Goal: Task Accomplishment & Management: Complete application form

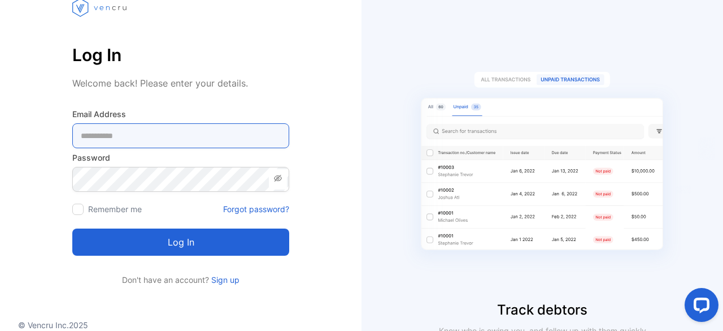
click at [122, 136] on Address-inputemail "email" at bounding box center [180, 135] width 217 height 25
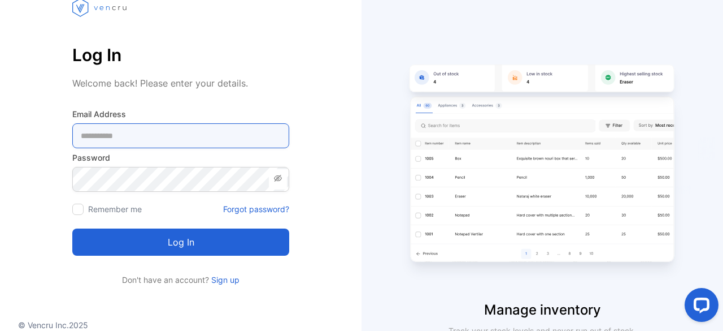
type Address-inputemail "**********"
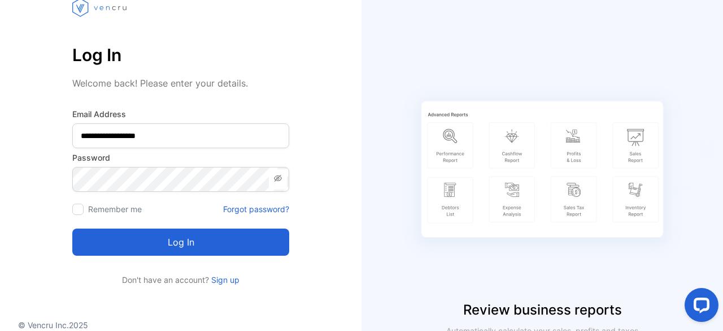
click at [75, 210] on div at bounding box center [77, 208] width 11 height 11
click at [193, 241] on button "Log in" at bounding box center [180, 241] width 217 height 27
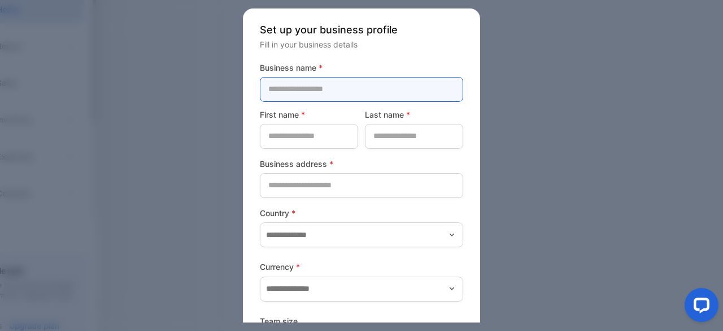
click at [332, 81] on name-inputcompanyname "text" at bounding box center [361, 89] width 203 height 25
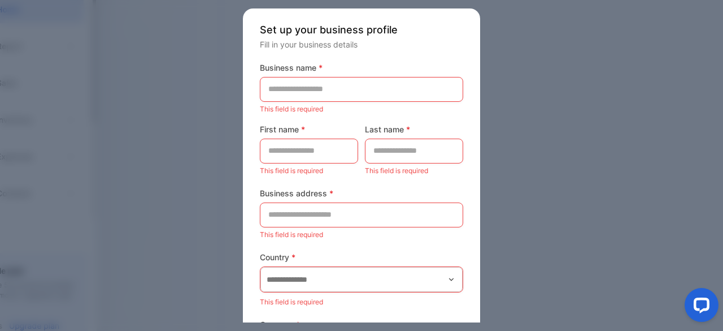
drag, startPoint x: 687, startPoint y: 204, endPoint x: 679, endPoint y: 201, distance: 8.4
click at [687, 204] on div at bounding box center [361, 165] width 723 height 331
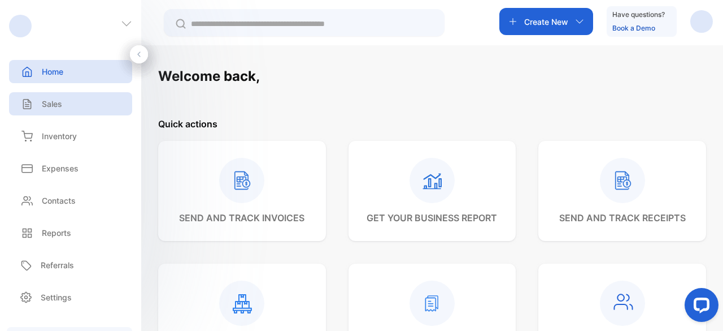
click at [40, 107] on div "Sales" at bounding box center [40, 104] width 44 height 12
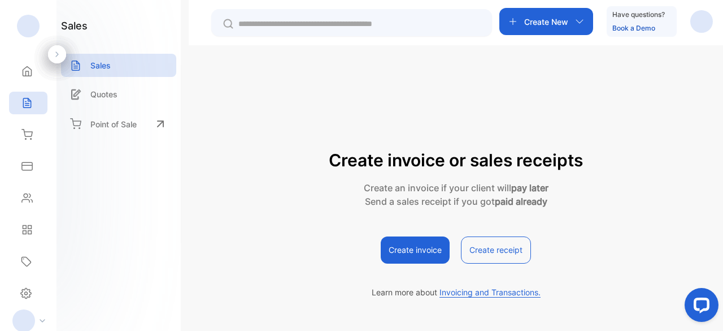
click at [57, 53] on icon at bounding box center [56, 53] width 3 height 5
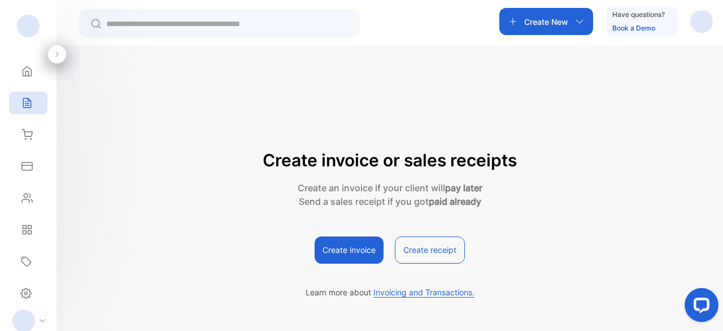
click at [59, 53] on icon at bounding box center [57, 54] width 8 height 8
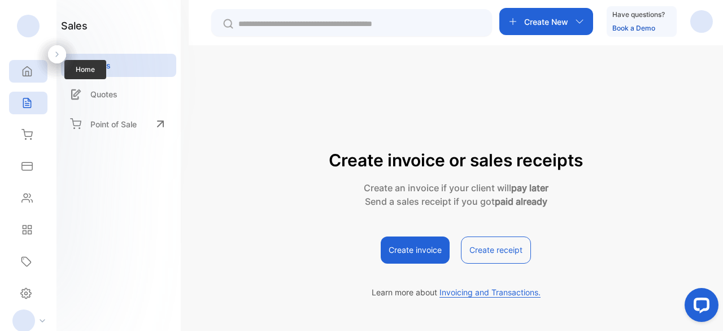
click at [26, 67] on icon at bounding box center [27, 72] width 8 height 10
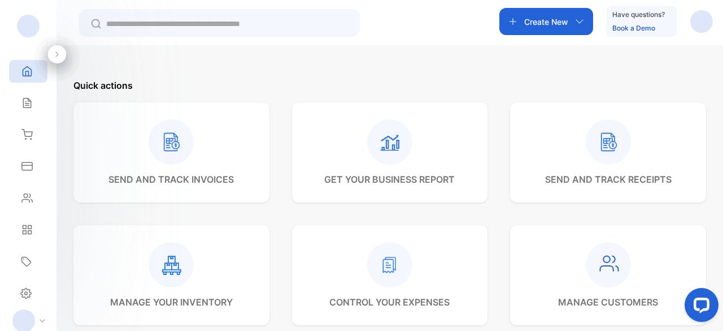
scroll to position [57, 0]
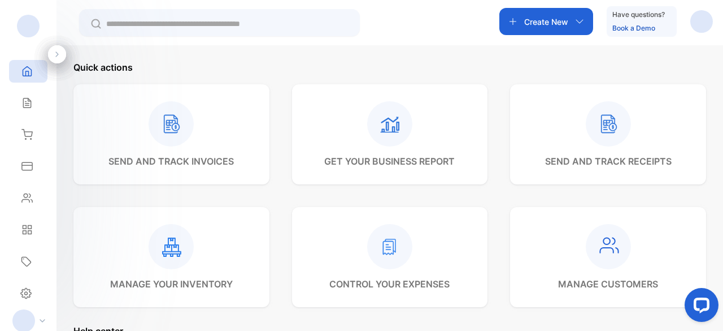
click at [165, 245] on icon at bounding box center [171, 246] width 19 height 19
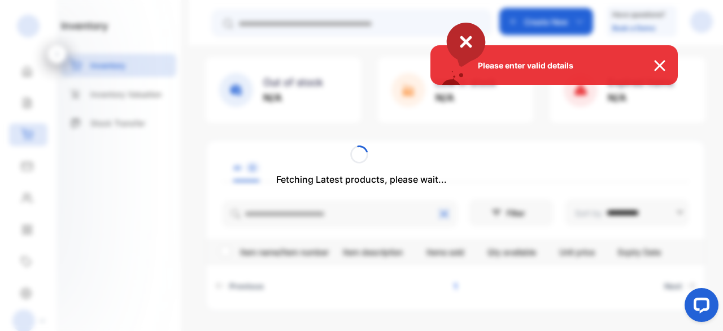
click at [659, 66] on img at bounding box center [665, 66] width 25 height 14
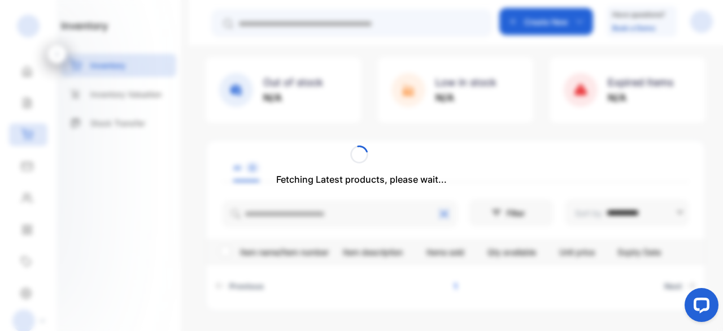
click at [454, 129] on div "Fetching Latest products, please wait..." at bounding box center [361, 165] width 723 height 331
click at [131, 114] on div "Fetching Latest products, please wait..." at bounding box center [361, 165] width 723 height 331
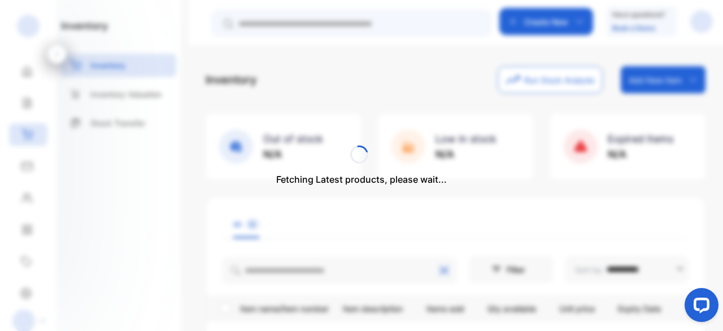
click at [378, 68] on div "Fetching Latest products, please wait..." at bounding box center [361, 165] width 723 height 331
drag, startPoint x: 315, startPoint y: 81, endPoint x: 72, endPoint y: 4, distance: 254.8
click at [311, 75] on div "Fetching Latest products, please wait..." at bounding box center [361, 165] width 723 height 331
